Goal: Information Seeking & Learning: Find specific fact

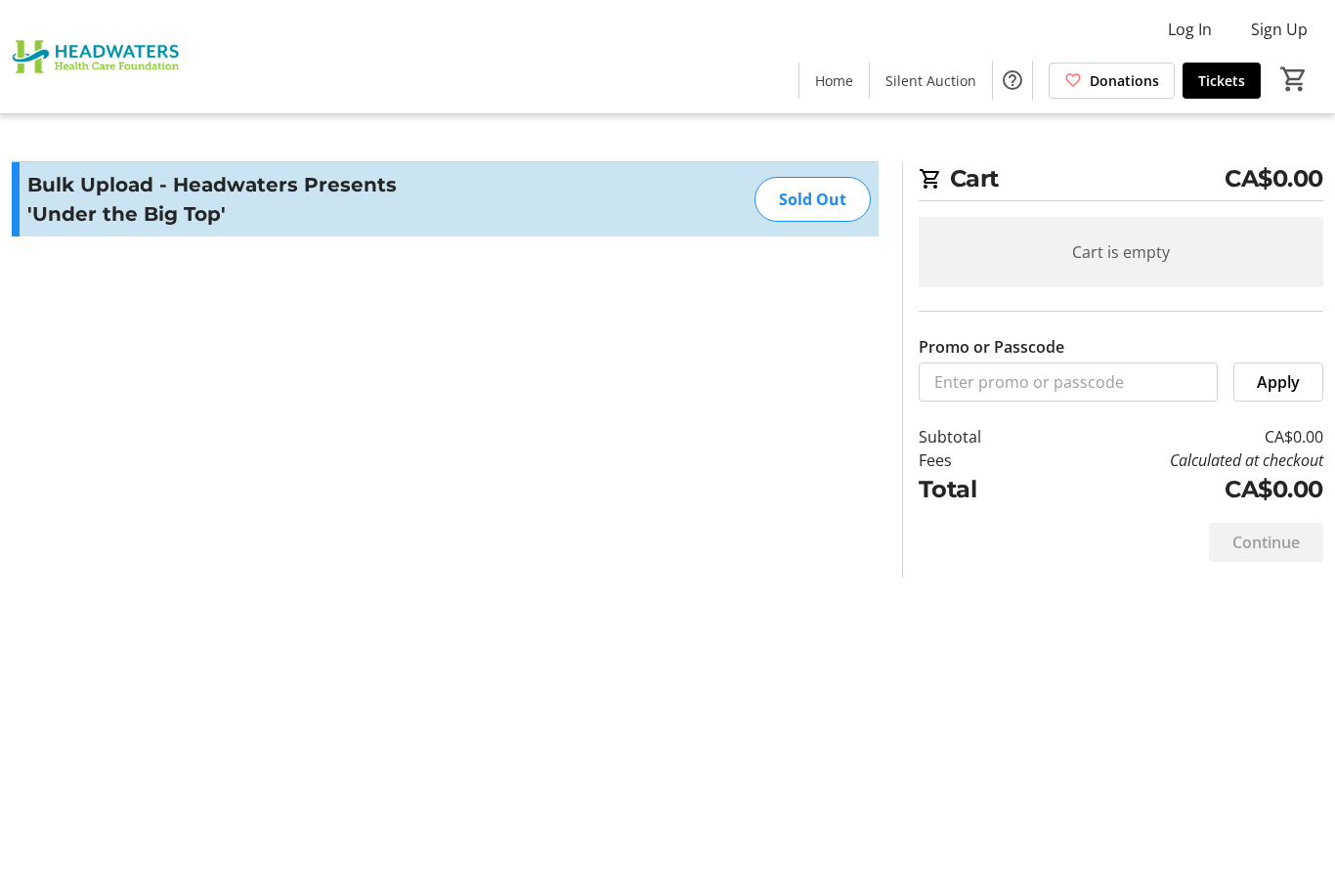
click at [850, 185] on div "Sold Out" at bounding box center [813, 200] width 116 height 45
click at [844, 202] on div "Sold Out" at bounding box center [813, 200] width 116 height 45
click at [832, 221] on div "Sold Out" at bounding box center [813, 200] width 116 height 45
click at [836, 202] on div "Sold Out" at bounding box center [813, 200] width 116 height 45
click at [846, 198] on div "Sold Out" at bounding box center [813, 200] width 116 height 45
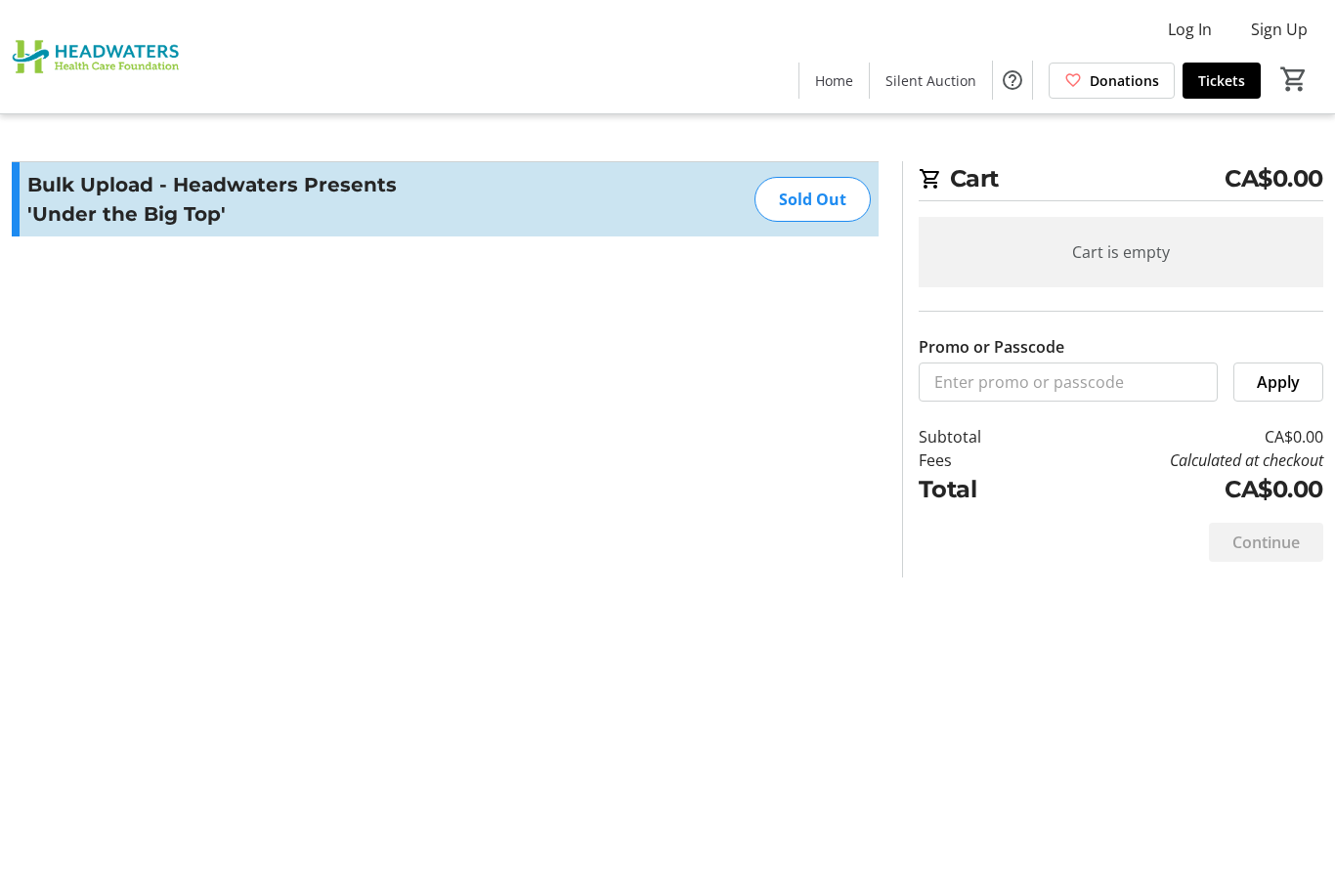
click at [819, 206] on div "Sold Out" at bounding box center [813, 200] width 116 height 45
click at [836, 202] on div "Sold Out" at bounding box center [813, 200] width 116 height 45
click at [1170, 257] on div "Cart is empty" at bounding box center [1121, 252] width 405 height 70
click at [1146, 260] on div "Cart is empty" at bounding box center [1121, 252] width 405 height 70
click at [845, 84] on span "Home" at bounding box center [833, 80] width 38 height 21
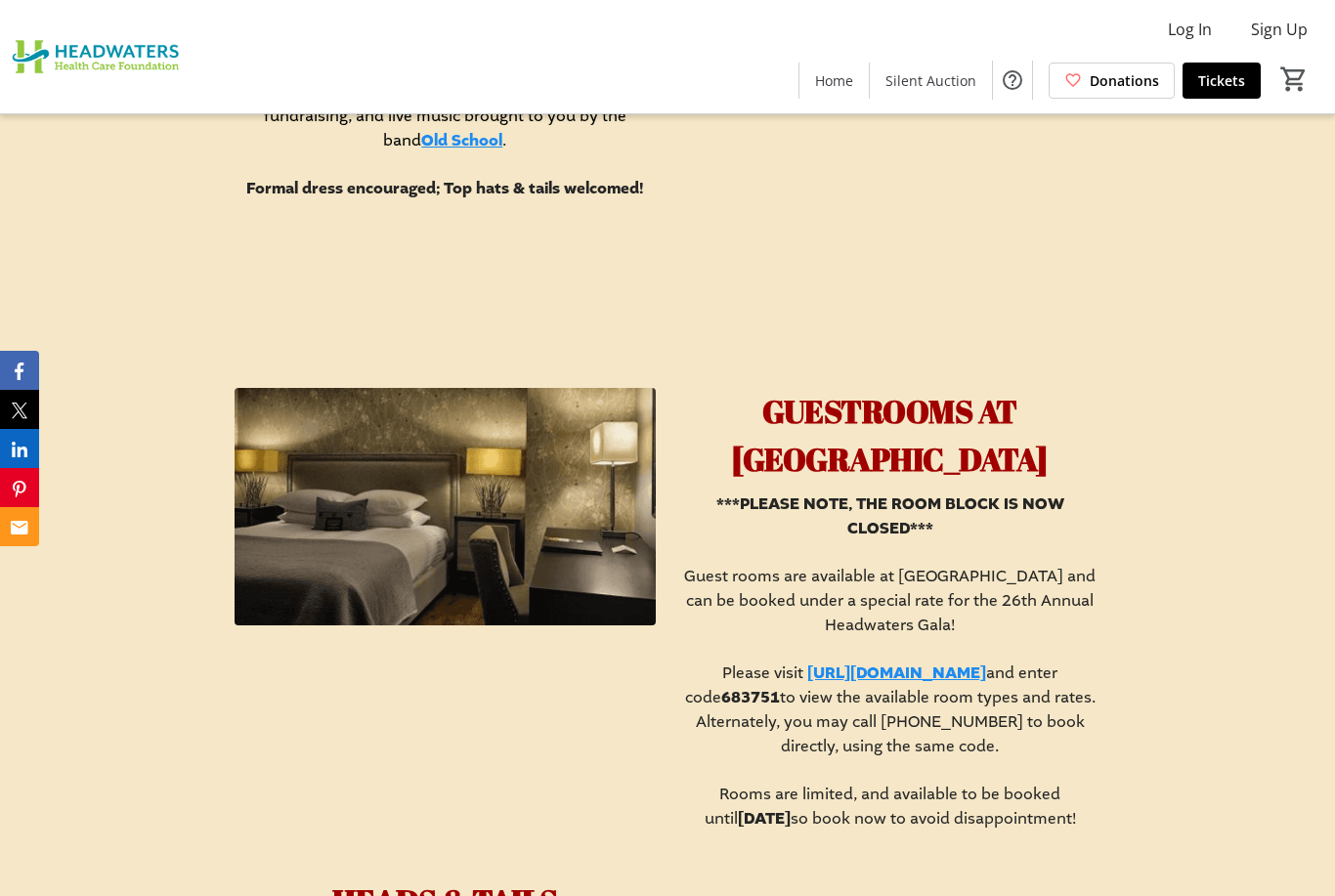
scroll to position [1728, 0]
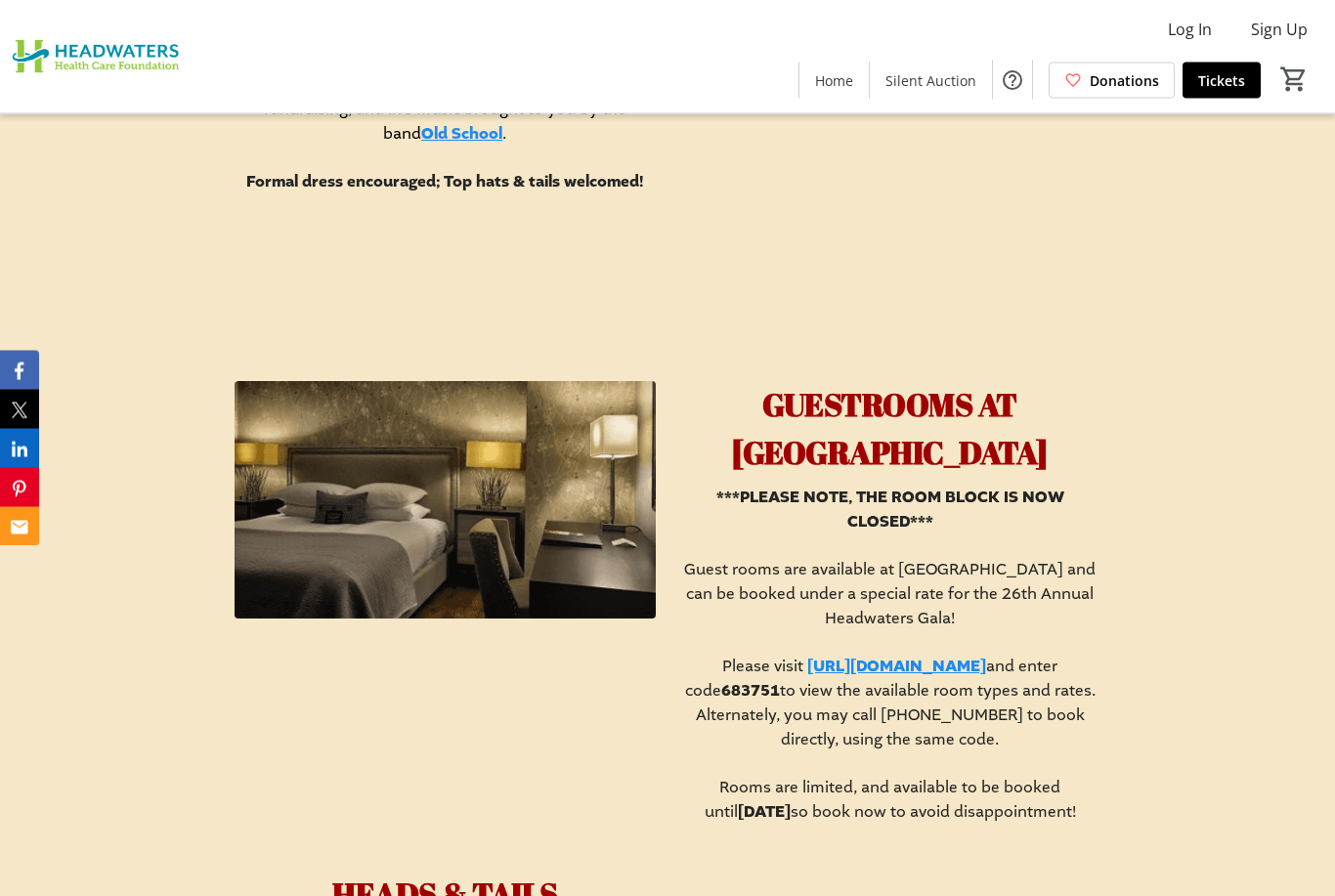
click at [986, 679] on link "[URL][DOMAIN_NAME]" at bounding box center [896, 668] width 179 height 22
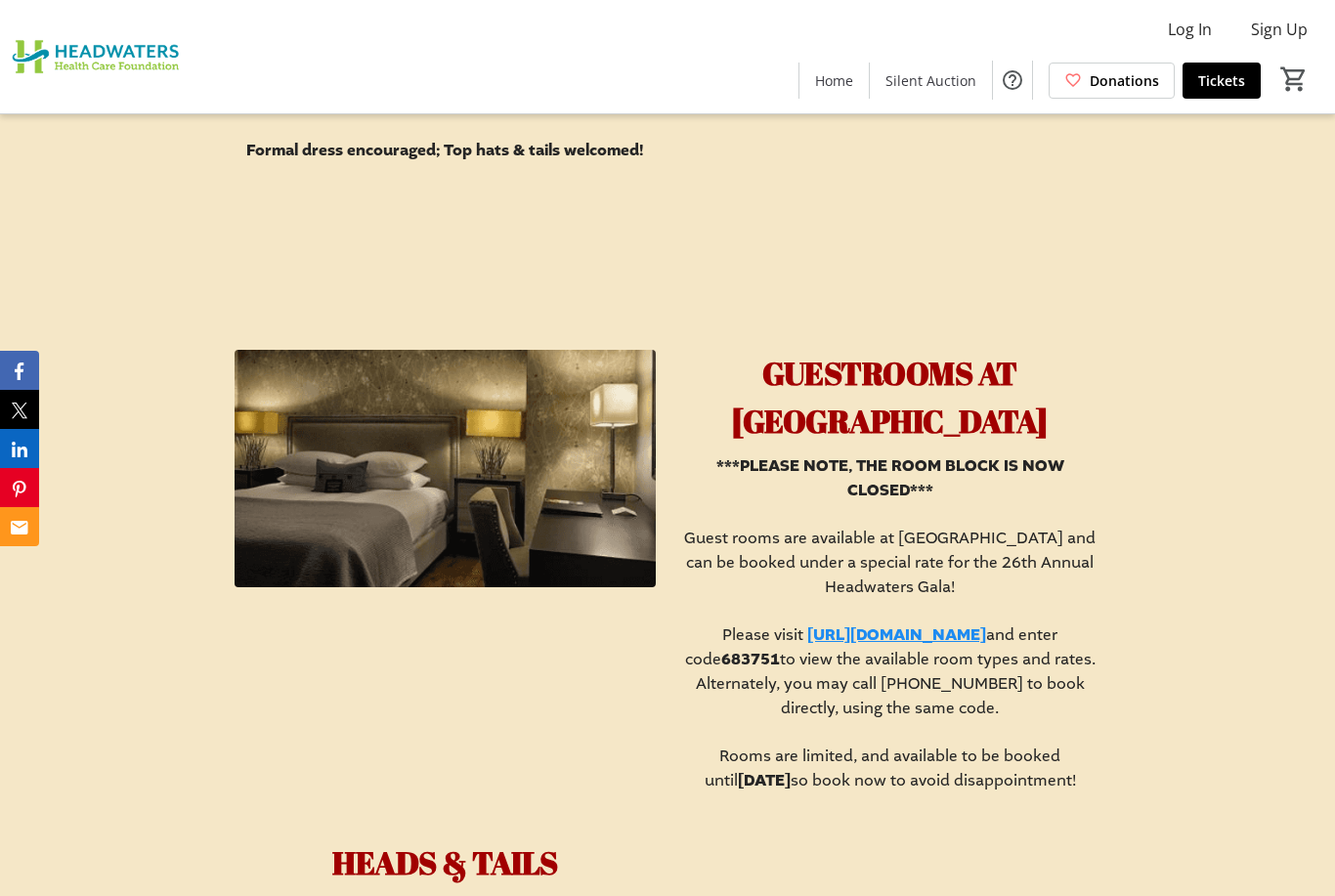
click at [830, 719] on span "to view the available room types and rates. Alternately, you may call [PHONE_NU…" at bounding box center [896, 684] width 400 height 69
click at [779, 671] on strong "683751" at bounding box center [751, 660] width 59 height 22
copy p "683751"
